Goal: Communication & Community: Ask a question

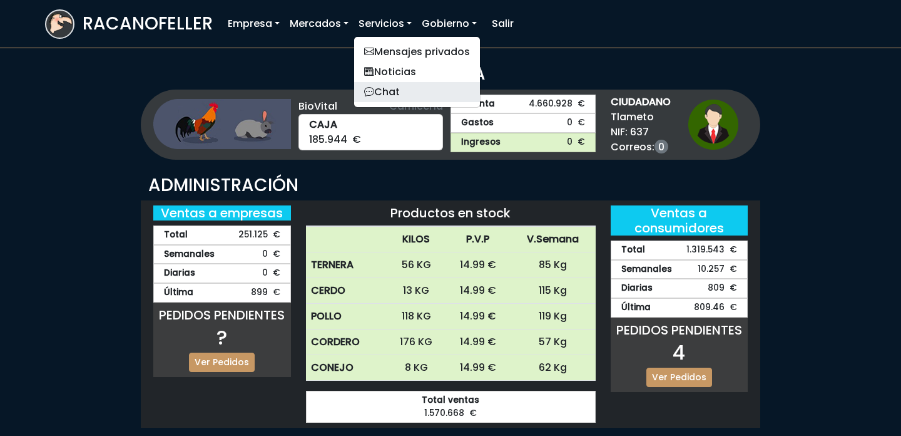
click at [394, 86] on link "Chat" at bounding box center [417, 92] width 126 height 20
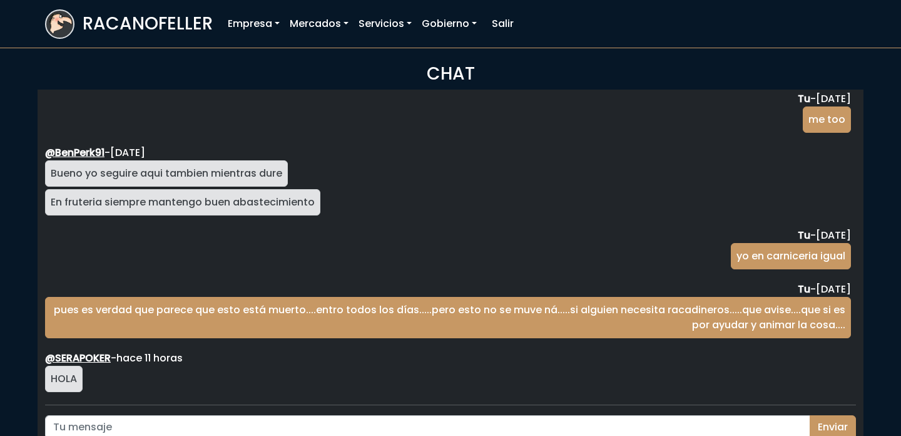
scroll to position [2071, 0]
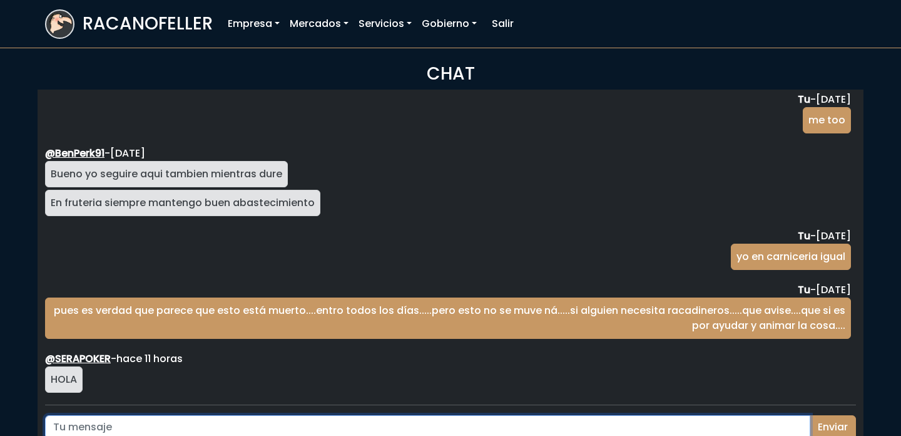
click at [582, 420] on input "text" at bounding box center [428, 427] width 766 height 24
type input "hola"
click at [810, 415] on button "Enviar" at bounding box center [833, 427] width 46 height 24
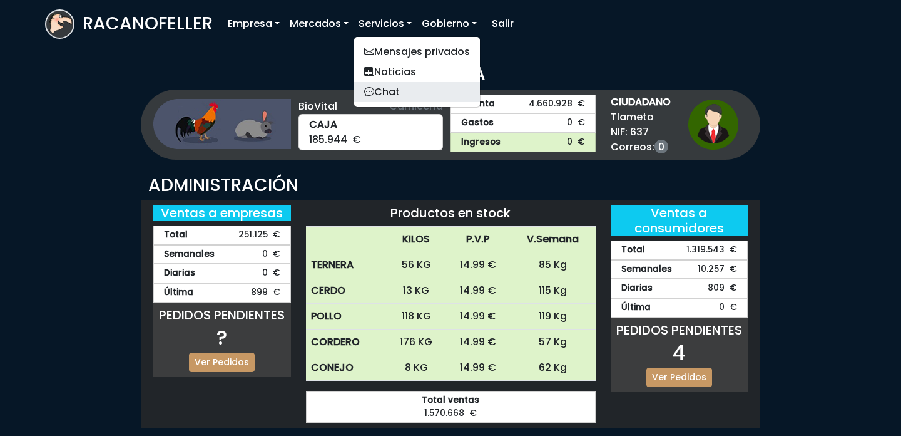
click at [404, 88] on link "Chat" at bounding box center [417, 92] width 126 height 20
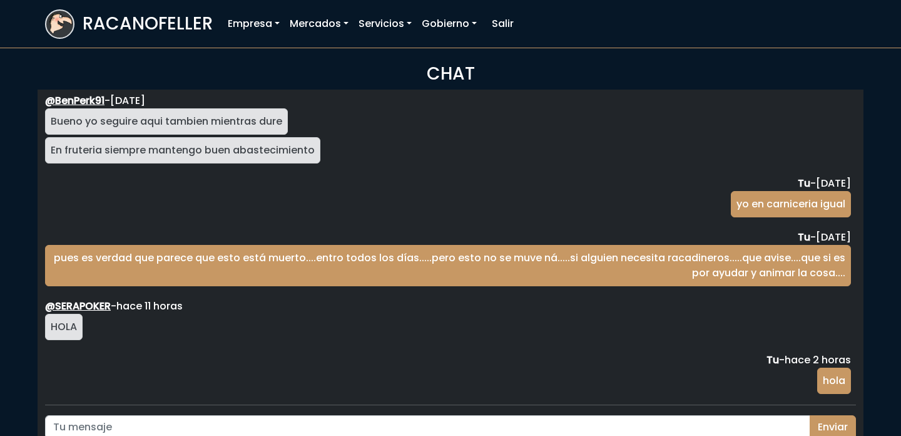
scroll to position [2071, 0]
